Goal: Use online tool/utility: Utilize a website feature to perform a specific function

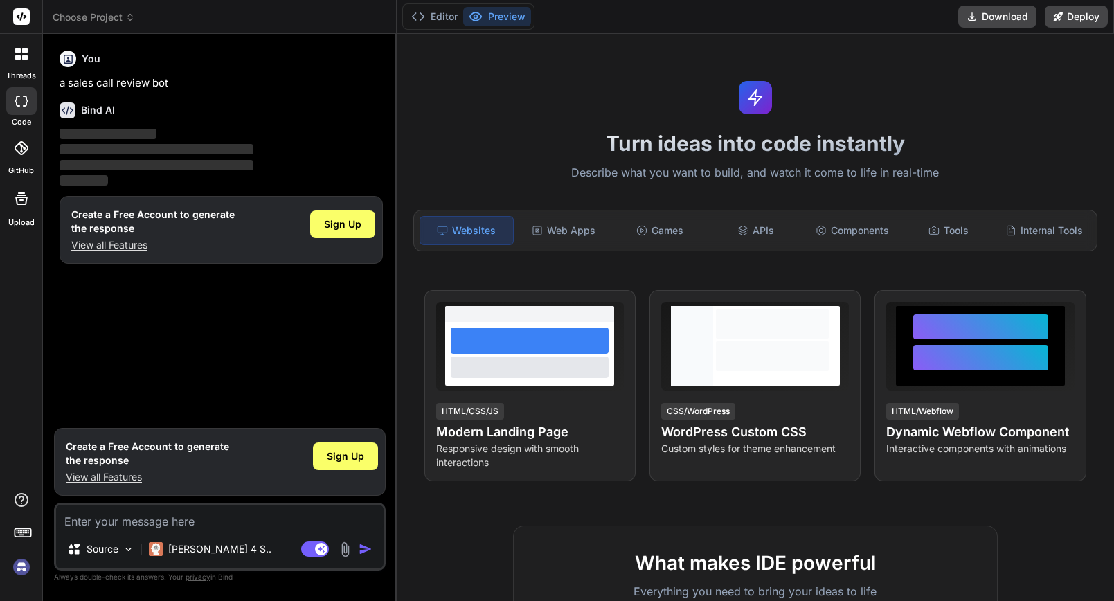
scroll to position [733, 0]
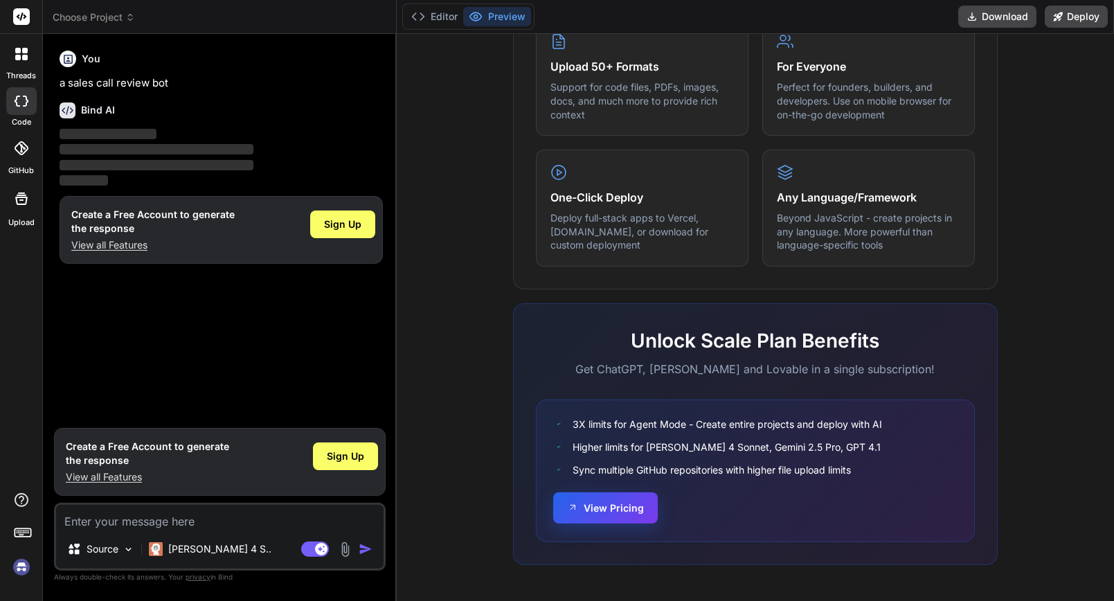
type textarea "x"
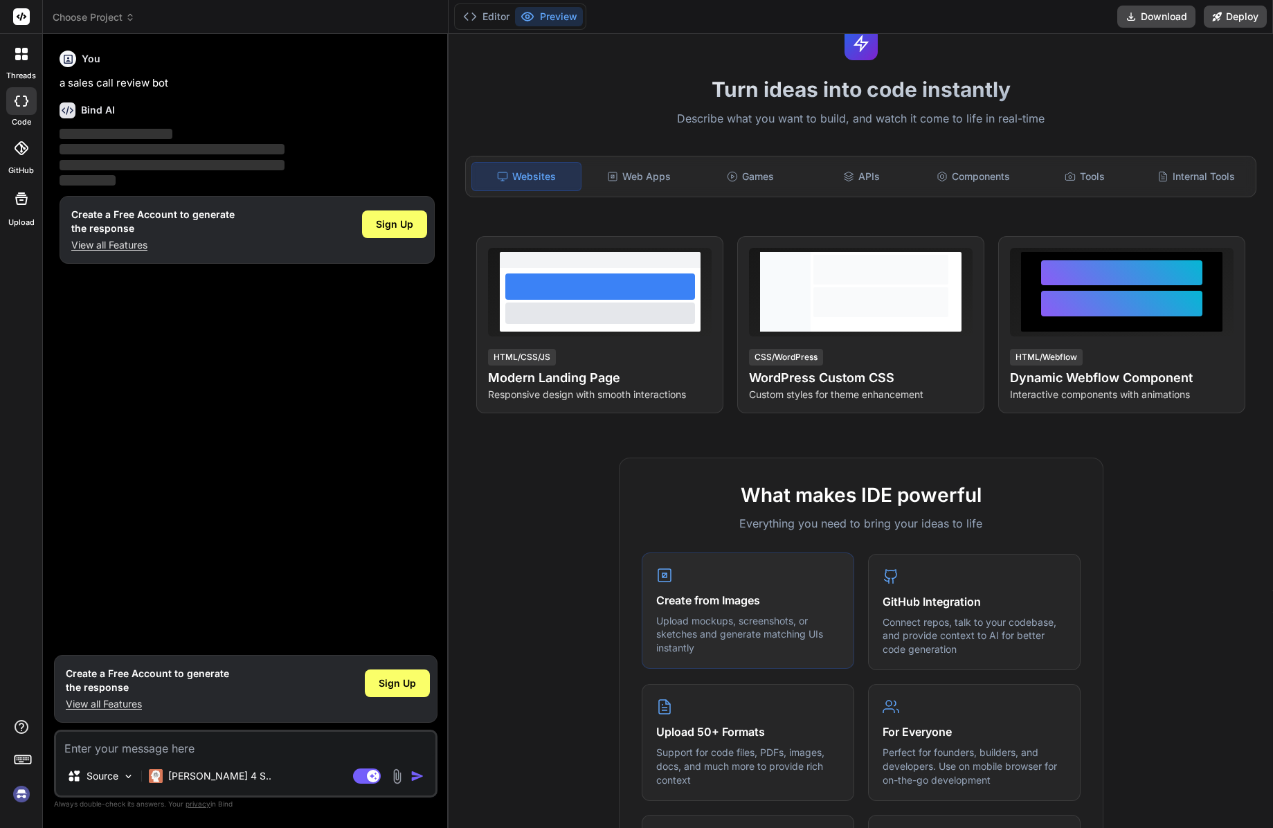
scroll to position [0, 0]
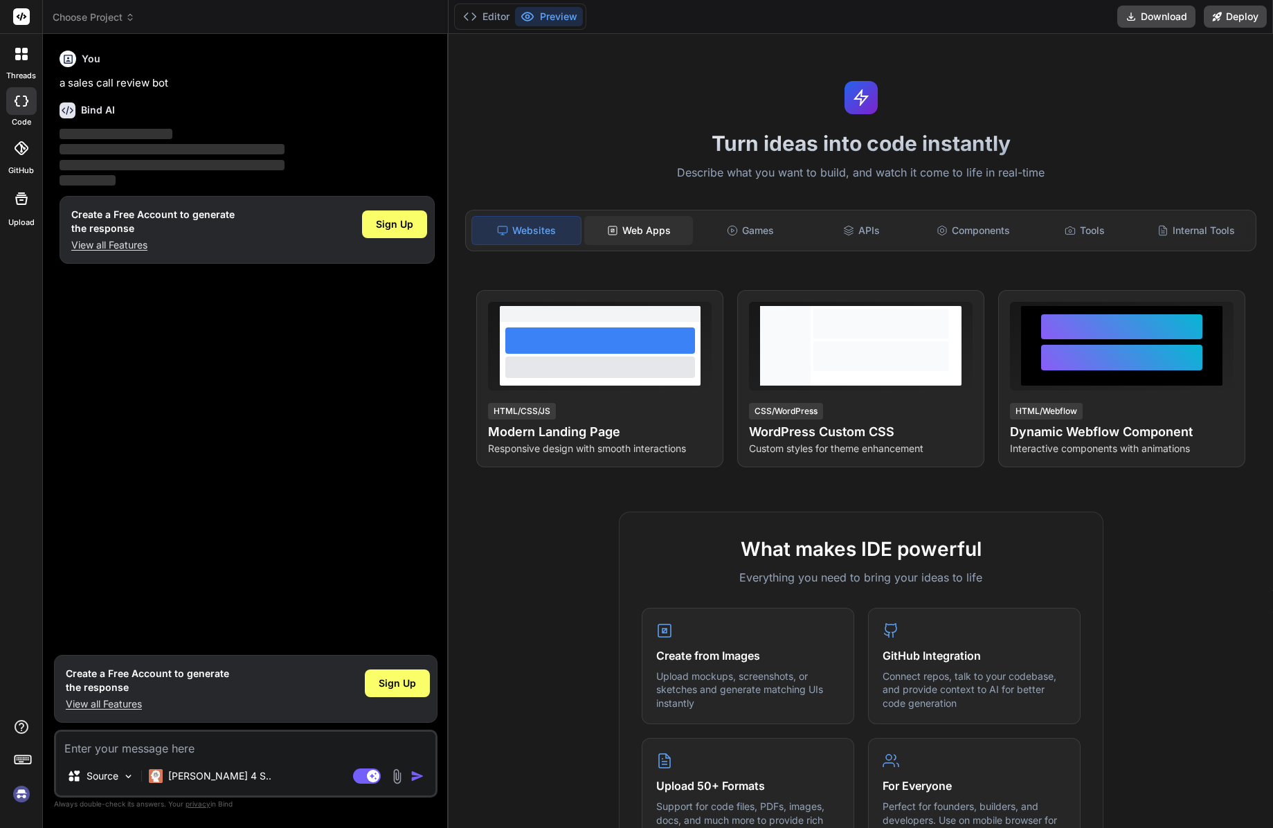
click at [647, 230] on div "Web Apps" at bounding box center [638, 230] width 109 height 29
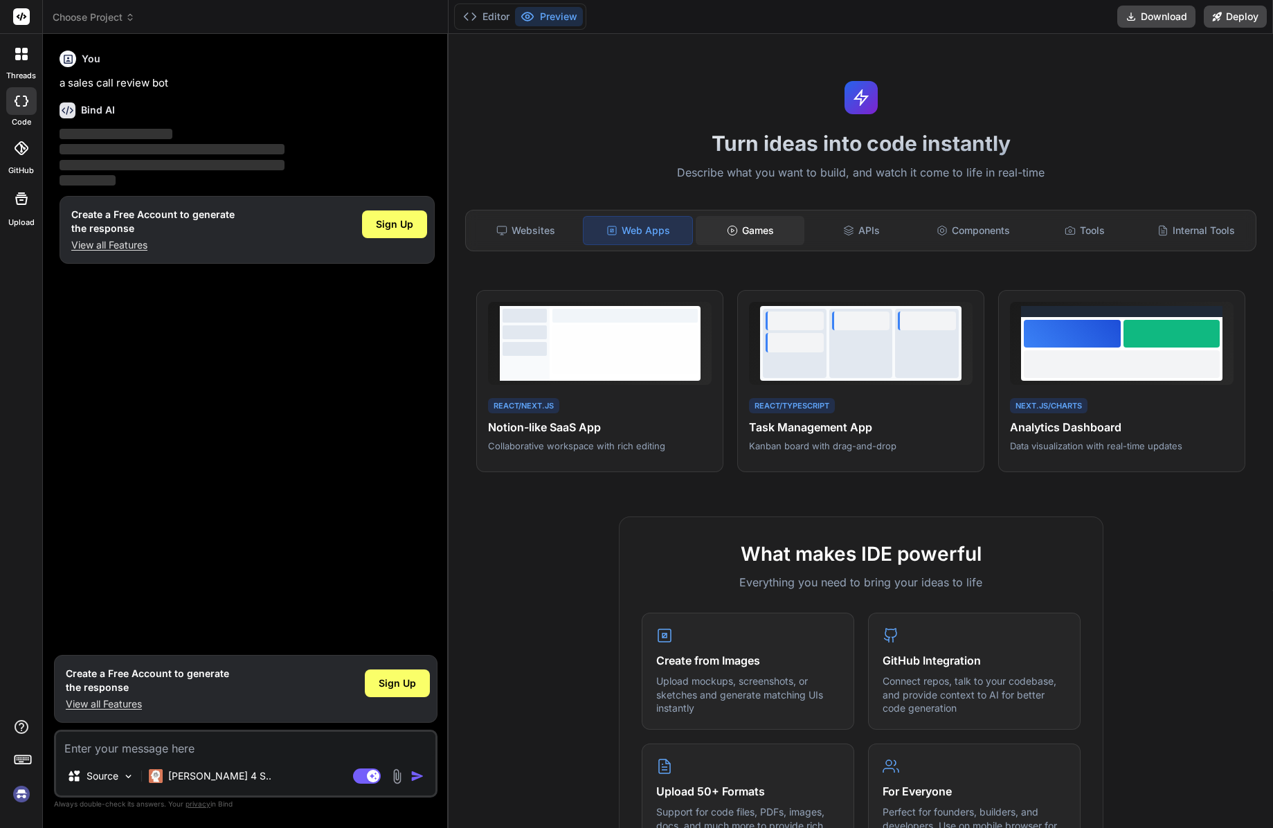
click at [769, 232] on div "Games" at bounding box center [750, 230] width 109 height 29
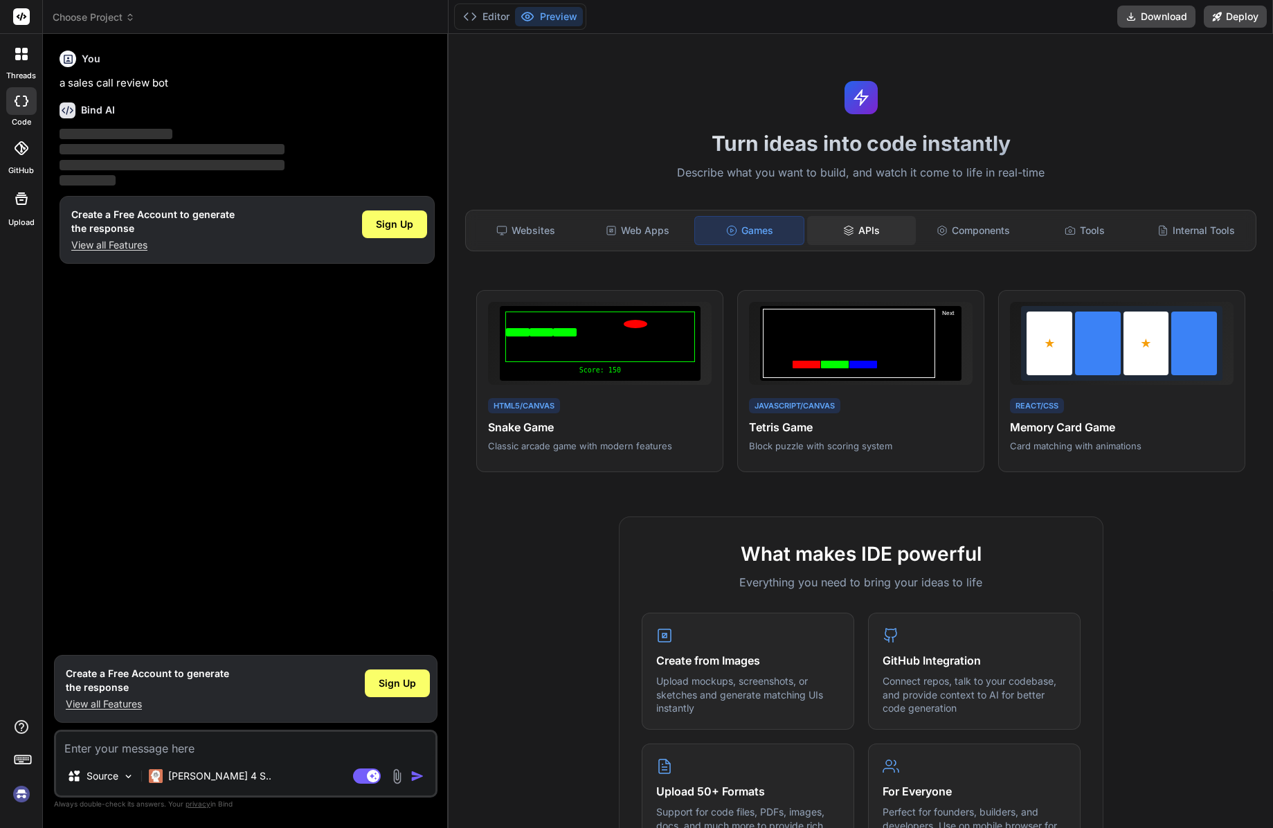
click at [872, 235] on div "APIs" at bounding box center [861, 230] width 109 height 29
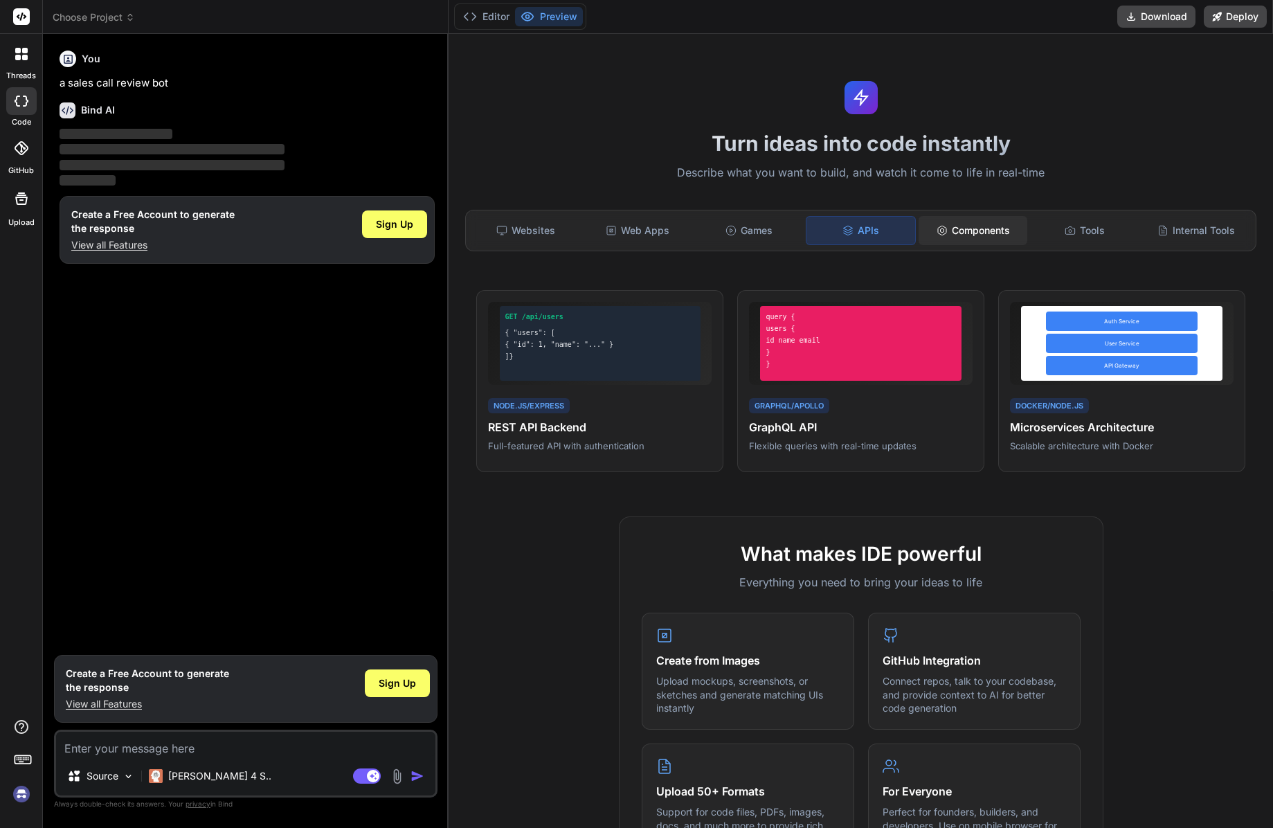
click at [971, 231] on div "Components" at bounding box center [973, 230] width 109 height 29
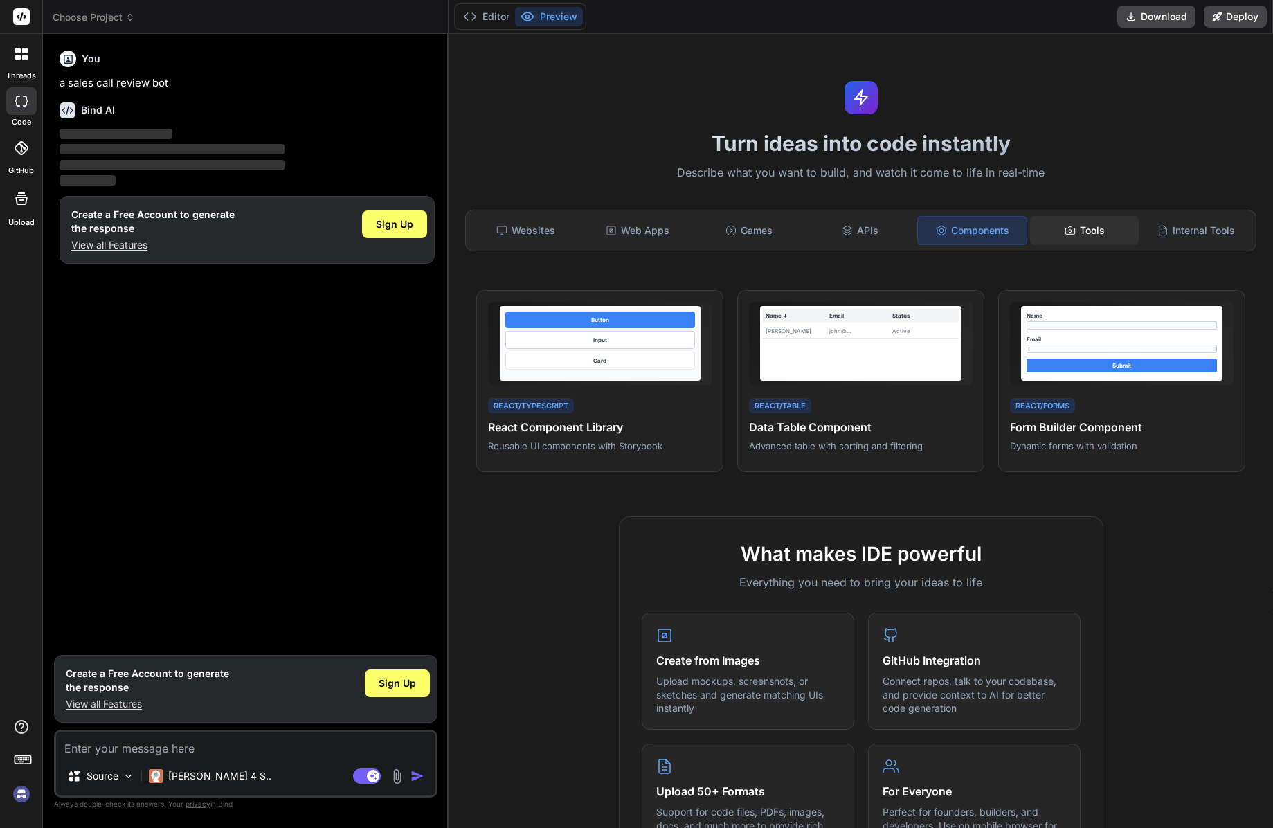
click at [1098, 224] on div "Tools" at bounding box center [1084, 230] width 109 height 29
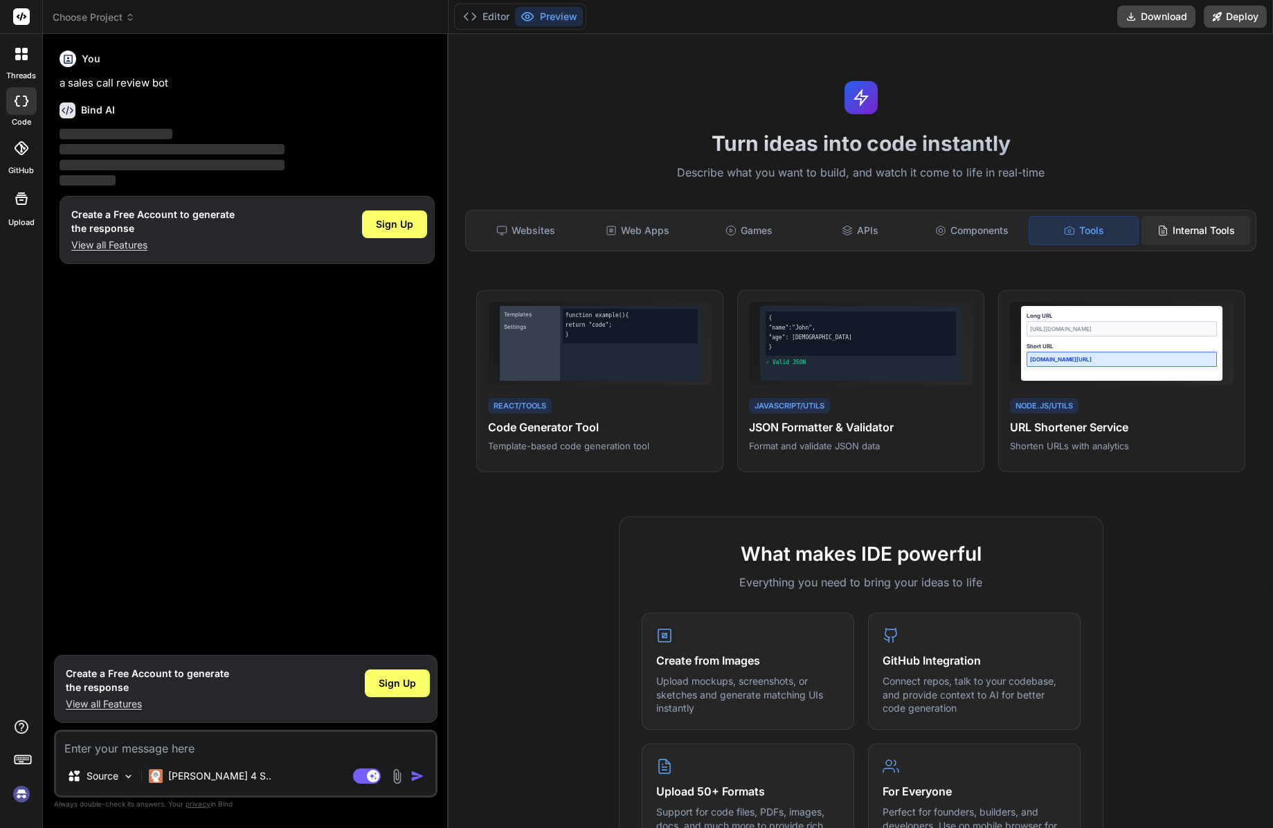
click at [1113, 232] on div "Internal Tools" at bounding box center [1196, 230] width 109 height 29
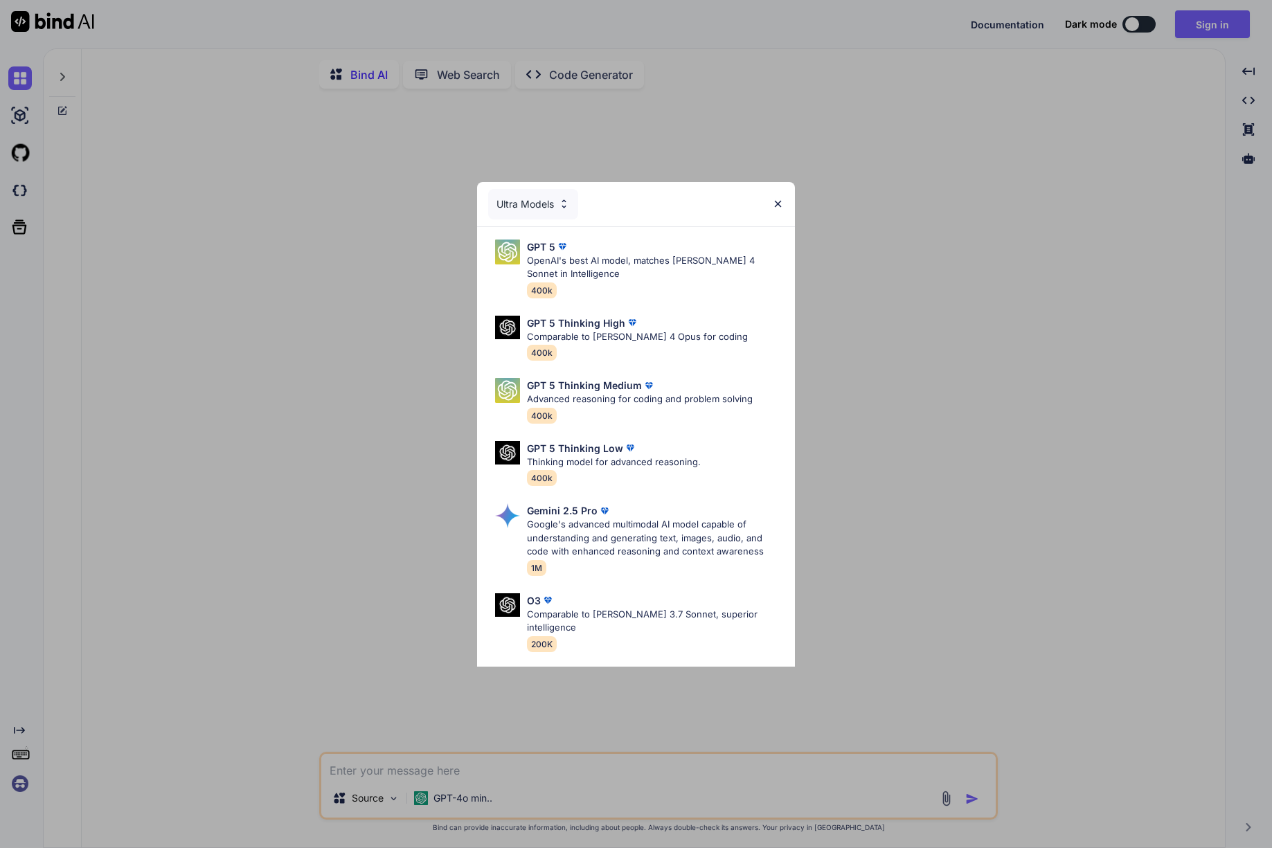
type textarea "x"
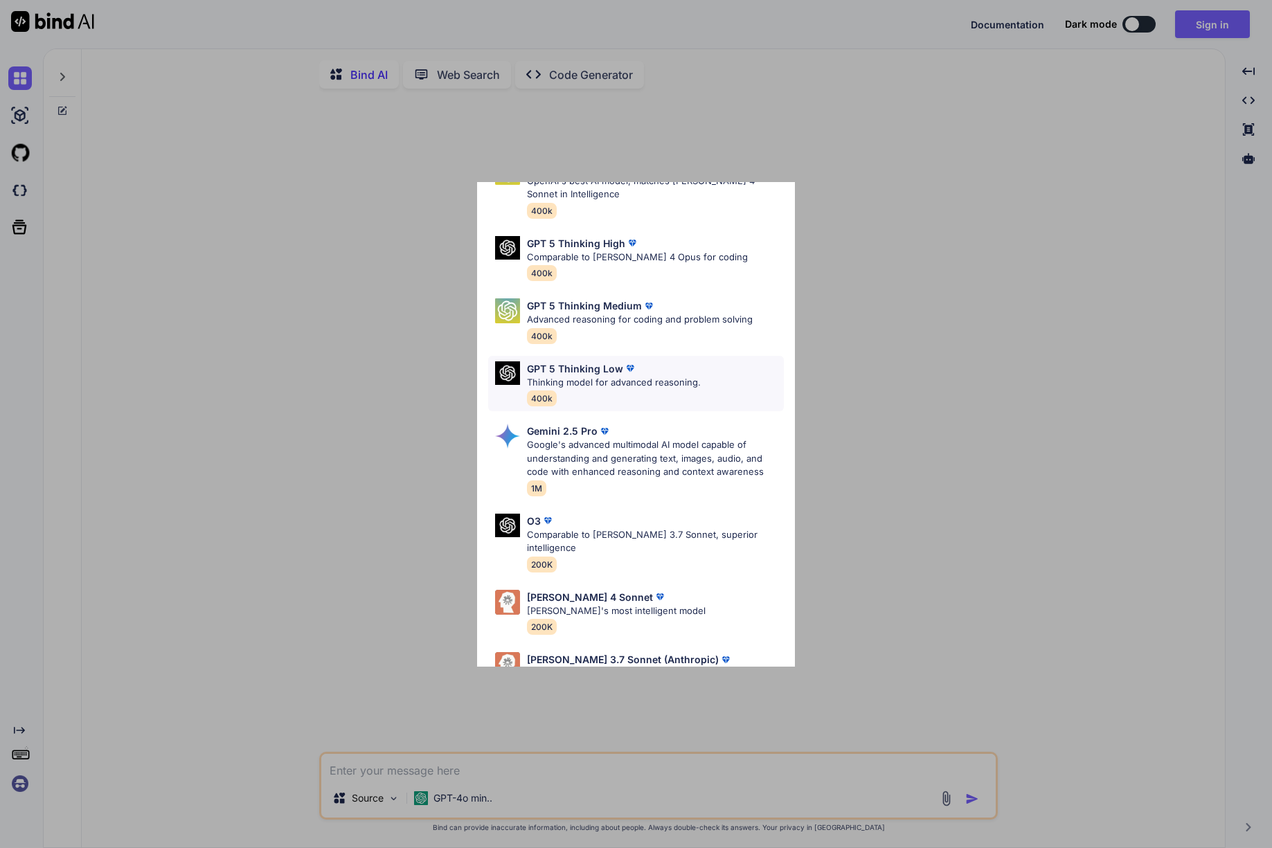
scroll to position [98, 0]
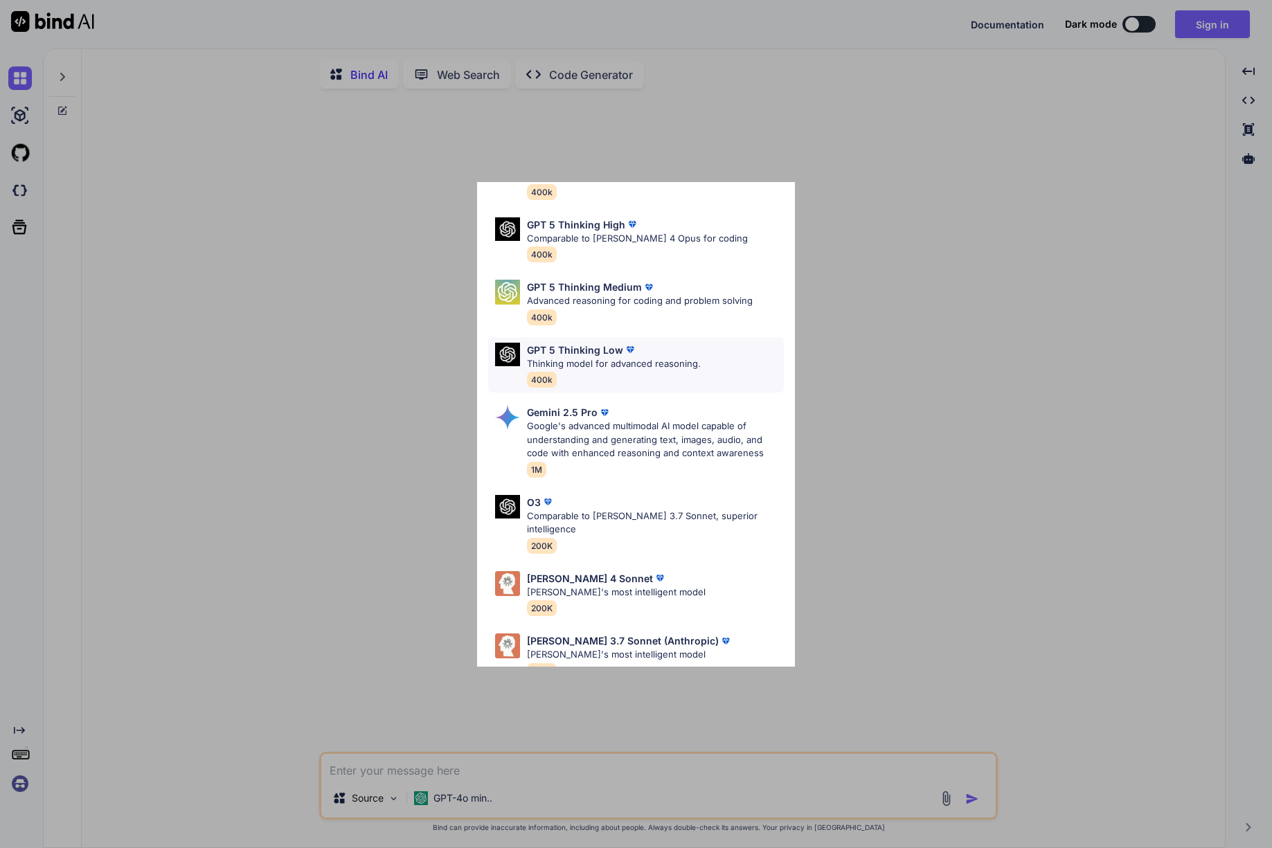
click at [594, 355] on p "GPT 5 Thinking Low" at bounding box center [575, 350] width 96 height 15
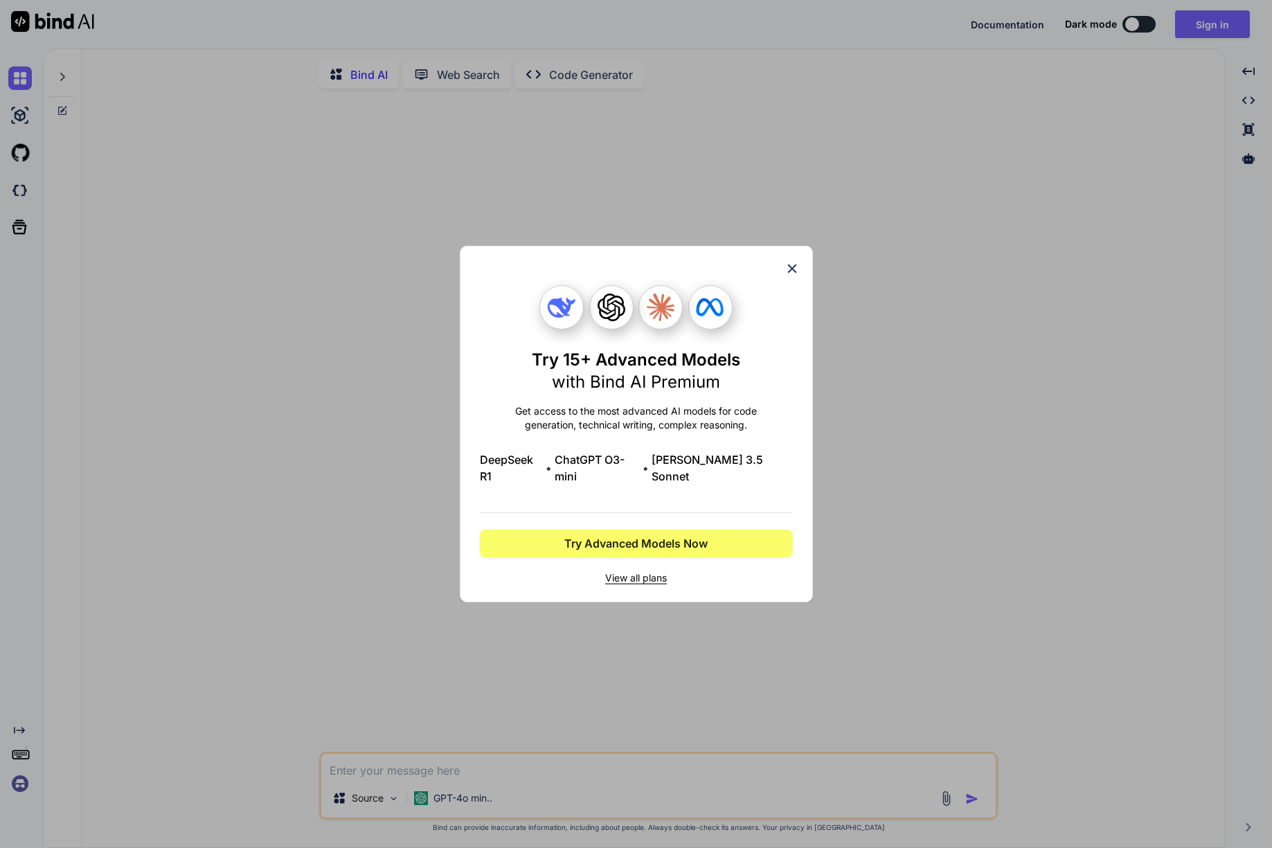
click at [800, 275] on div "Try 15+ Advanced Models with Bind AI Premium Get access to the most advanced AI…" at bounding box center [636, 424] width 353 height 357
click at [789, 276] on icon at bounding box center [791, 268] width 15 height 15
